Goal: Ask a question

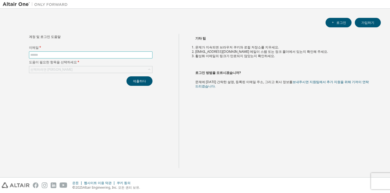
click at [114, 54] on input "text" at bounding box center [90, 55] width 121 height 4
type input "**********"
click at [88, 69] on div "선택하려면 [PERSON_NAME]" at bounding box center [90, 69] width 123 height 6
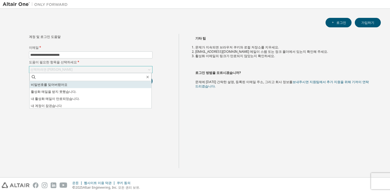
click at [70, 83] on li "비밀번호를 잊어버렸어요" at bounding box center [91, 84] width 122 height 7
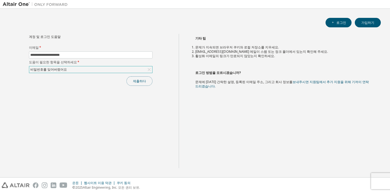
click at [136, 79] on font "제출하다" at bounding box center [139, 81] width 13 height 5
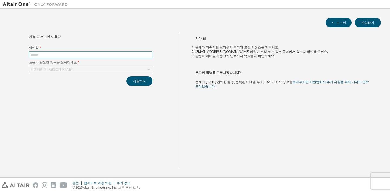
click at [129, 54] on input "text" at bounding box center [90, 55] width 121 height 4
type input "**********"
click at [129, 67] on div "선택하려면 [PERSON_NAME]" at bounding box center [90, 69] width 123 height 6
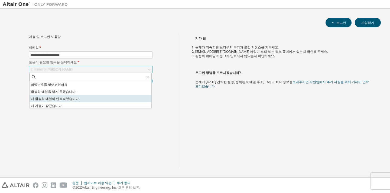
scroll to position [15, 0]
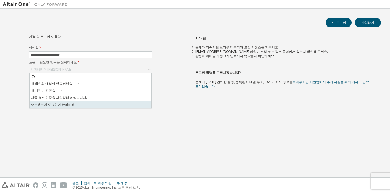
click at [93, 105] on li "모르겠는데 로그인이 안되네요" at bounding box center [91, 104] width 122 height 7
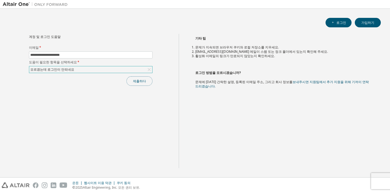
click at [131, 80] on button "제출하다" at bounding box center [139, 80] width 26 height 9
